Goal: Check status

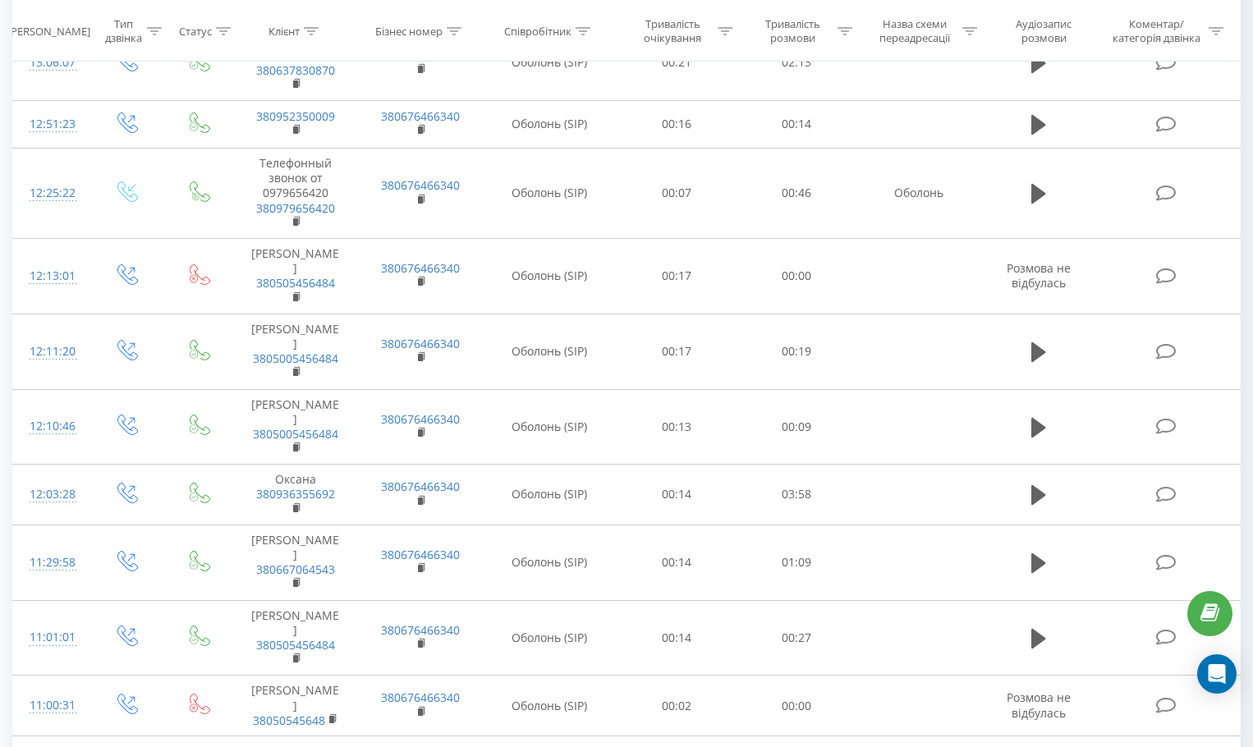
scroll to position [662, 0]
